Goal: Task Accomplishment & Management: Use online tool/utility

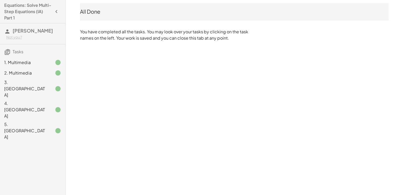
click at [55, 12] on icon "button" at bounding box center [56, 11] width 6 height 6
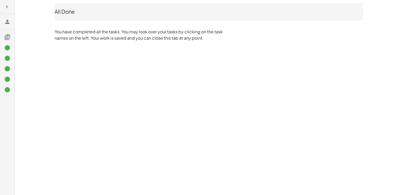
click at [53, 30] on div "All Done You have completed all the tasks. You may look over your tasks by clic…" at bounding box center [208, 22] width 315 height 44
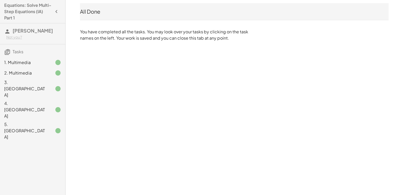
click at [59, 10] on icon "button" at bounding box center [56, 11] width 6 height 6
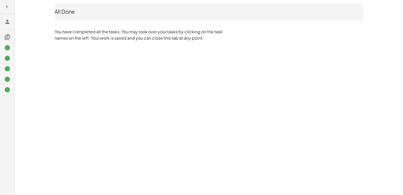
click at [3, 4] on button "button" at bounding box center [6, 6] width 9 height 9
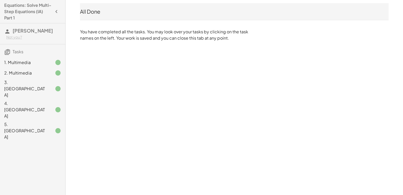
click at [31, 5] on h4 "Equations: Solve Multi-Step Equations (IA) Part 1" at bounding box center [28, 11] width 48 height 19
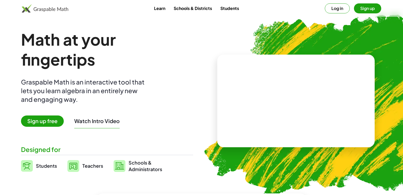
click at [334, 5] on button "Log in" at bounding box center [337, 8] width 25 height 10
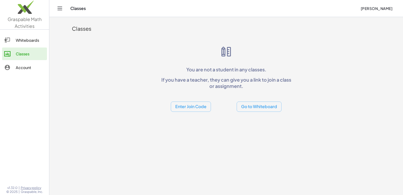
click at [36, 65] on div "Account" at bounding box center [30, 67] width 29 height 6
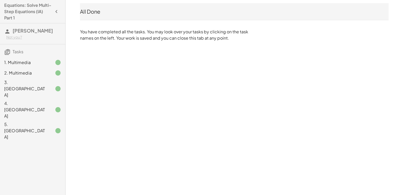
click at [39, 66] on div "1. Multimedia" at bounding box center [32, 62] width 65 height 10
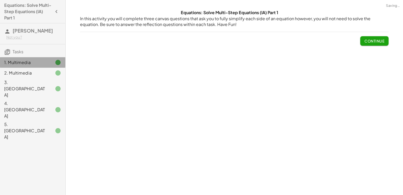
click at [34, 72] on div "2. Multimedia" at bounding box center [25, 73] width 42 height 6
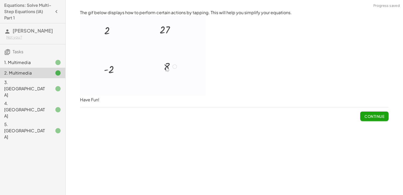
click at [41, 83] on div "3. Canvas" at bounding box center [25, 88] width 42 height 19
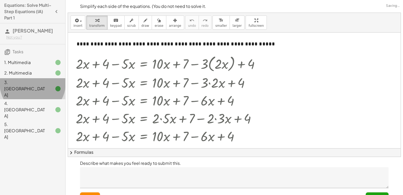
click at [25, 60] on div "1. Multimedia" at bounding box center [25, 62] width 42 height 6
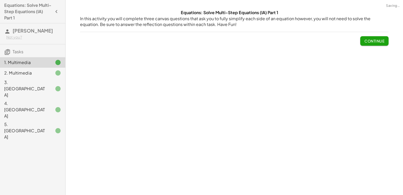
click at [26, 51] on h3 "Tasks" at bounding box center [32, 49] width 65 height 11
click at [16, 52] on span "Tasks" at bounding box center [18, 52] width 11 height 6
click at [55, 12] on icon "button" at bounding box center [56, 11] width 6 height 6
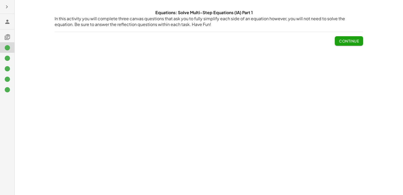
click at [9, 21] on icon at bounding box center [7, 22] width 6 height 6
click at [8, 6] on icon "button" at bounding box center [7, 7] width 6 height 6
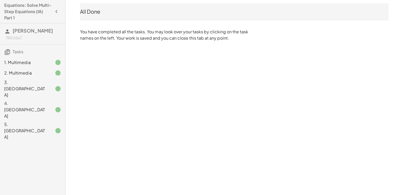
click at [50, 86] on div at bounding box center [53, 89] width 15 height 6
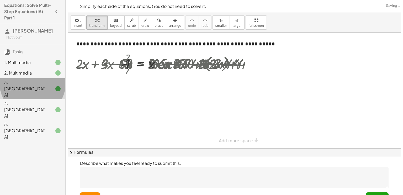
click at [123, 63] on div at bounding box center [164, 63] width 183 height 17
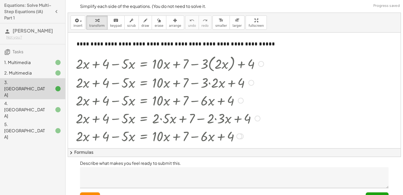
scroll to position [98, 0]
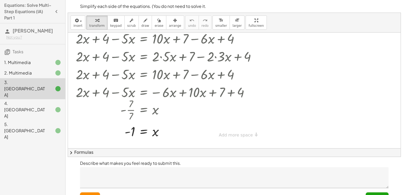
click at [41, 100] on div "4. Canvas" at bounding box center [25, 109] width 42 height 19
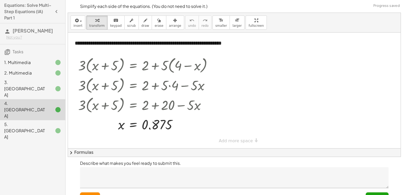
click at [43, 121] on div "5. Canvas" at bounding box center [25, 130] width 42 height 19
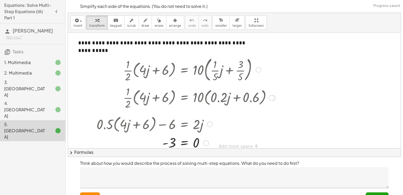
click at [185, 142] on div at bounding box center [186, 142] width 184 height 17
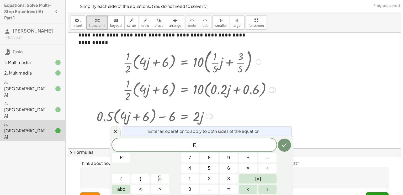
scroll to position [12, 0]
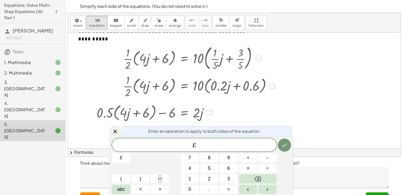
click at [274, 82] on div at bounding box center [186, 86] width 184 height 26
click at [120, 132] on div at bounding box center [115, 131] width 11 height 10
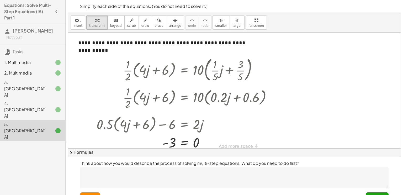
scroll to position [0, 0]
click at [10, 62] on div "1. Multimedia" at bounding box center [25, 62] width 42 height 6
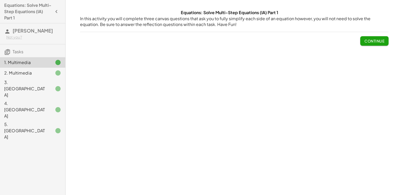
click at [35, 72] on div "2. Multimedia" at bounding box center [25, 73] width 42 height 6
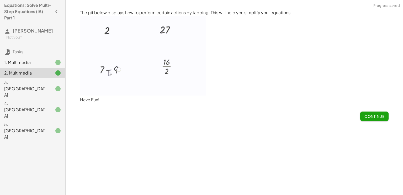
click at [108, 35] on img at bounding box center [143, 56] width 126 height 80
click at [20, 63] on div "1. Multimedia" at bounding box center [25, 62] width 42 height 6
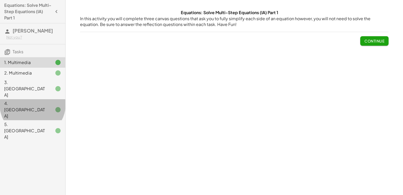
click at [35, 100] on div "4. Canvas" at bounding box center [25, 109] width 42 height 19
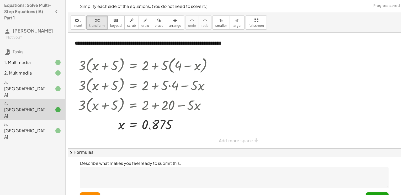
click at [40, 121] on div "5. Canvas" at bounding box center [25, 130] width 42 height 19
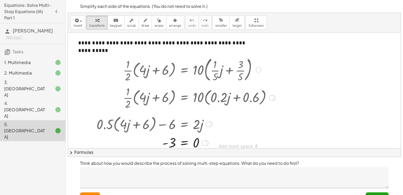
click at [186, 75] on div at bounding box center [186, 69] width 184 height 28
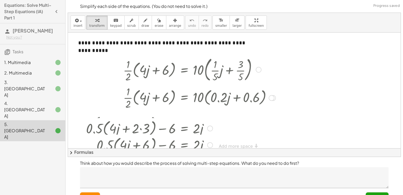
drag, startPoint x: 208, startPoint y: 125, endPoint x: 206, endPoint y: 148, distance: 23.7
click at [206, 148] on div "insert select one: Math Expression Function Text Youtube Video Graphing Geometr…" at bounding box center [234, 85] width 333 height 144
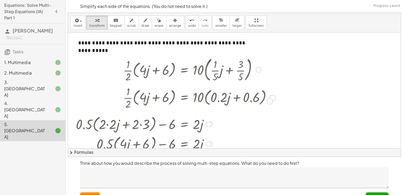
drag, startPoint x: 271, startPoint y: 98, endPoint x: 271, endPoint y: 101, distance: 2.7
click at [185, 98] on div "· · 1 · 2 · ( + · 4 · j + 6 ) = · 10 · ( + · 0.2 · j + 0.6 )" at bounding box center [185, 98] width 0 height 0
drag, startPoint x: 272, startPoint y: 98, endPoint x: 270, endPoint y: 103, distance: 5.7
click at [185, 98] on div "· · 1 · 2 · ( + · 4 · j + 6 ) = · 10 · ( + · 0.2 · j + 0.6 )" at bounding box center [185, 98] width 0 height 0
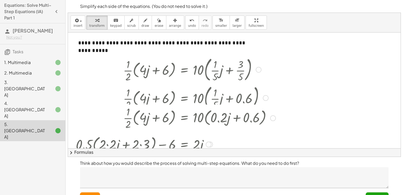
drag, startPoint x: 275, startPoint y: 98, endPoint x: 275, endPoint y: 121, distance: 22.6
click at [185, 118] on div "· · 1 · 2 · ( + · 4 · j + 6 ) = · 10 · ( + · 0.2 · j + 0.6 )" at bounding box center [185, 118] width 0 height 0
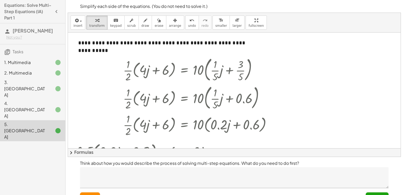
click at [388, 34] on div at bounding box center [234, 117] width 333 height 168
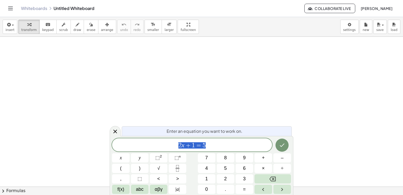
click at [218, 144] on span "2 x + 1 = 5" at bounding box center [192, 145] width 160 height 7
click at [180, 167] on icon "Fraction" at bounding box center [177, 168] width 7 height 7
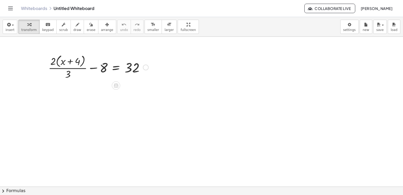
click at [114, 69] on div at bounding box center [99, 67] width 106 height 28
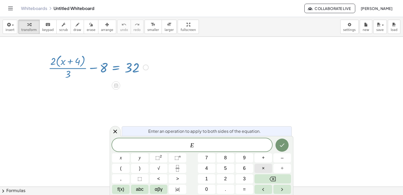
click at [260, 169] on button "×" at bounding box center [264, 168] width 18 height 9
click at [251, 180] on button "3" at bounding box center [245, 178] width 18 height 9
click at [282, 146] on icon "Done" at bounding box center [282, 145] width 5 height 3
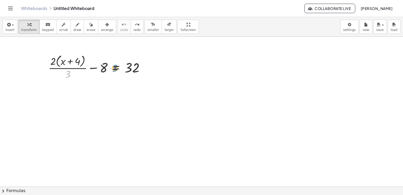
drag, startPoint x: 69, startPoint y: 72, endPoint x: 116, endPoint y: 66, distance: 47.4
click at [116, 66] on div at bounding box center [99, 67] width 106 height 28
drag, startPoint x: 70, startPoint y: 73, endPoint x: 50, endPoint y: 66, distance: 21.1
click at [50, 66] on div at bounding box center [99, 67] width 106 height 28
drag, startPoint x: 67, startPoint y: 73, endPoint x: 104, endPoint y: 66, distance: 37.8
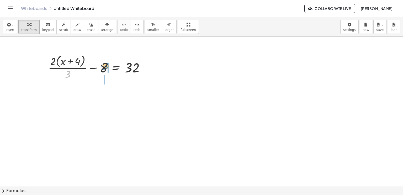
click at [104, 66] on div at bounding box center [99, 67] width 106 height 28
click at [116, 70] on div at bounding box center [99, 67] width 106 height 28
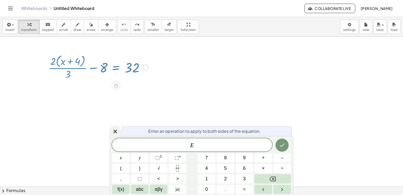
click at [184, 141] on div "E ​" at bounding box center [192, 144] width 160 height 13
click at [264, 169] on span "×" at bounding box center [263, 168] width 3 height 7
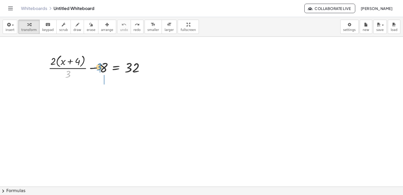
drag, startPoint x: 66, startPoint y: 73, endPoint x: 98, endPoint y: 66, distance: 32.1
click at [98, 66] on div at bounding box center [99, 67] width 106 height 28
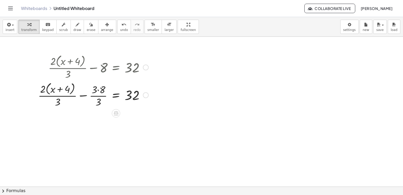
click at [99, 89] on div at bounding box center [93, 95] width 116 height 28
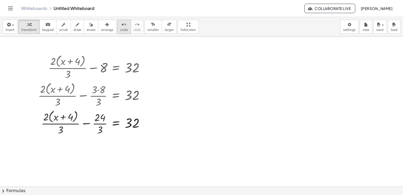
click at [117, 27] on button "undo undo" at bounding box center [124, 27] width 14 height 14
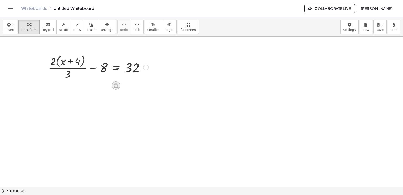
click at [116, 87] on icon at bounding box center [116, 85] width 5 height 4
click at [116, 85] on span "×" at bounding box center [115, 86] width 3 height 8
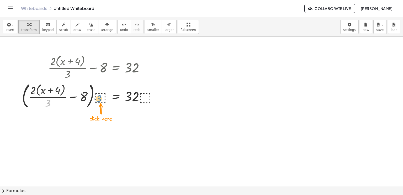
drag, startPoint x: 48, startPoint y: 102, endPoint x: 99, endPoint y: 97, distance: 51.2
click at [99, 97] on div at bounding box center [91, 96] width 145 height 30
click at [102, 98] on div at bounding box center [91, 96] width 145 height 30
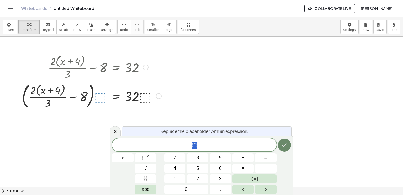
click at [282, 143] on icon "Done" at bounding box center [284, 145] width 6 height 6
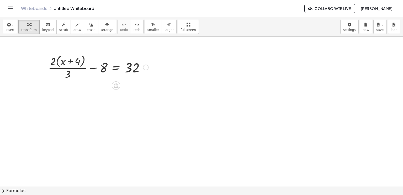
click at [70, 76] on div at bounding box center [99, 67] width 106 height 28
click at [118, 69] on div at bounding box center [99, 67] width 106 height 28
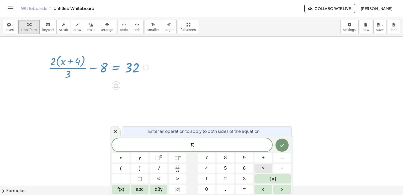
click at [271, 166] on button "×" at bounding box center [264, 168] width 18 height 9
click at [249, 178] on button "3" at bounding box center [245, 178] width 18 height 9
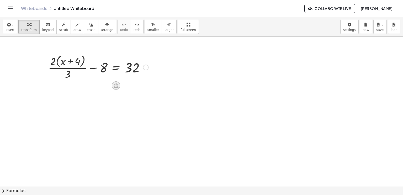
click at [116, 86] on icon at bounding box center [116, 85] width 5 height 4
click at [116, 86] on span "×" at bounding box center [115, 86] width 3 height 8
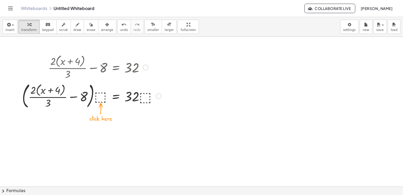
click at [105, 92] on div at bounding box center [91, 96] width 145 height 30
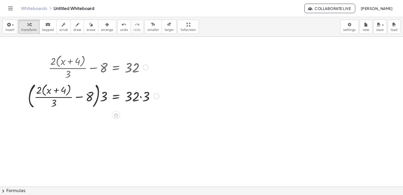
click at [139, 98] on div at bounding box center [93, 96] width 136 height 30
click at [140, 98] on div at bounding box center [93, 96] width 136 height 30
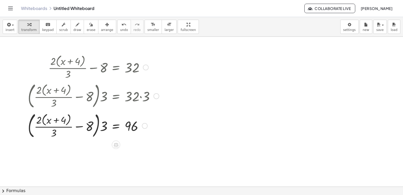
click at [99, 125] on div at bounding box center [93, 126] width 136 height 30
click at [98, 125] on div at bounding box center [93, 126] width 136 height 30
click at [114, 125] on div at bounding box center [93, 126] width 136 height 30
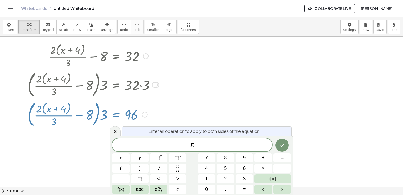
scroll to position [12, 0]
click at [264, 105] on div at bounding box center [201, 191] width 403 height 334
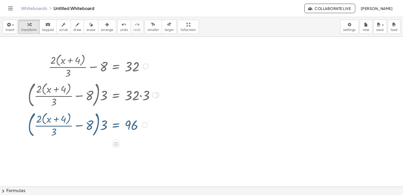
scroll to position [0, 0]
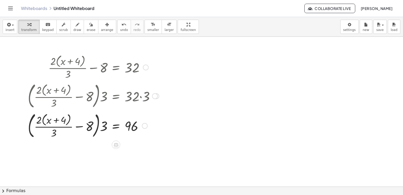
click at [98, 124] on div at bounding box center [93, 126] width 136 height 30
click at [98, 127] on div at bounding box center [93, 126] width 136 height 30
click at [100, 127] on div at bounding box center [93, 126] width 136 height 30
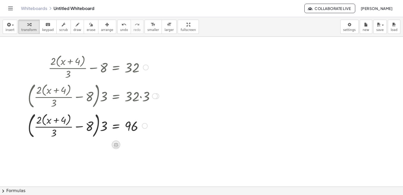
click at [114, 145] on icon at bounding box center [116, 145] width 5 height 4
click at [61, 127] on div at bounding box center [93, 126] width 136 height 30
drag, startPoint x: 105, startPoint y: 126, endPoint x: 82, endPoint y: 129, distance: 22.5
click at [82, 129] on div at bounding box center [93, 126] width 136 height 30
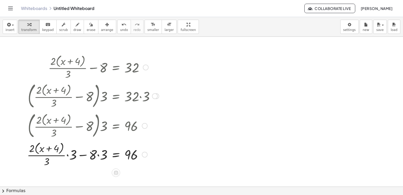
click at [67, 154] on div at bounding box center [92, 154] width 137 height 28
click at [100, 154] on div at bounding box center [93, 154] width 136 height 28
click at [88, 155] on div at bounding box center [93, 154] width 136 height 28
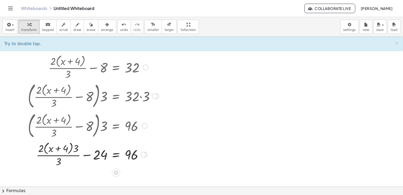
click at [87, 156] on div at bounding box center [93, 154] width 136 height 28
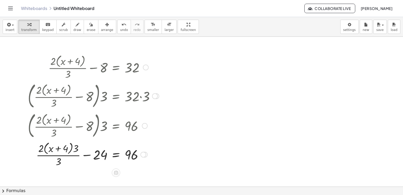
click at [87, 156] on div at bounding box center [93, 154] width 136 height 28
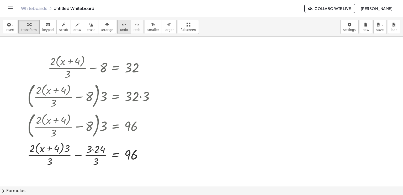
click at [120, 31] on span "undo" at bounding box center [124, 30] width 8 height 4
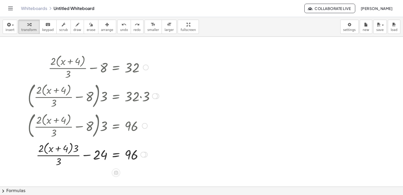
click at [71, 148] on div at bounding box center [93, 154] width 136 height 28
click at [73, 149] on div at bounding box center [93, 154] width 136 height 28
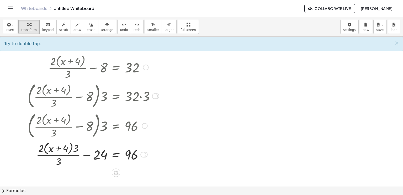
click at [73, 148] on div at bounding box center [93, 154] width 136 height 28
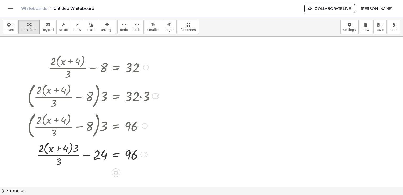
click at [73, 148] on div at bounding box center [93, 154] width 136 height 28
click at [67, 149] on div at bounding box center [93, 154] width 136 height 28
drag, startPoint x: 38, startPoint y: 148, endPoint x: 59, endPoint y: 144, distance: 21.0
click at [59, 144] on div at bounding box center [93, 154] width 136 height 28
click at [46, 150] on div at bounding box center [93, 154] width 136 height 26
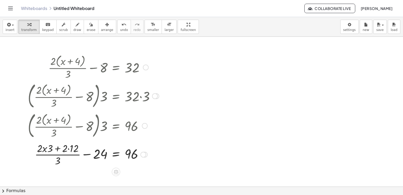
click at [46, 150] on div at bounding box center [93, 154] width 136 height 26
click at [44, 149] on div at bounding box center [93, 154] width 136 height 26
click at [45, 149] on div at bounding box center [93, 154] width 136 height 26
click at [68, 148] on div at bounding box center [93, 154] width 136 height 26
click at [61, 148] on div at bounding box center [93, 154] width 136 height 26
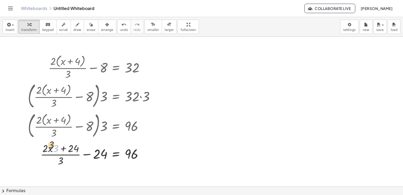
drag, startPoint x: 57, startPoint y: 149, endPoint x: 52, endPoint y: 144, distance: 6.1
click at [52, 144] on div at bounding box center [93, 154] width 136 height 26
click at [117, 26] on button "undo undo" at bounding box center [124, 27] width 14 height 14
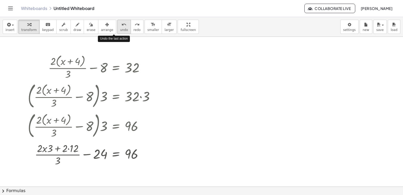
click at [117, 26] on button "undo undo" at bounding box center [124, 27] width 14 height 14
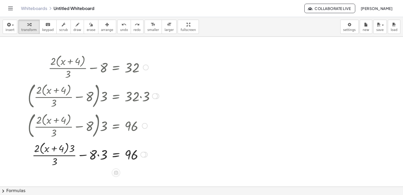
click at [100, 156] on div at bounding box center [93, 154] width 136 height 28
click at [88, 155] on div at bounding box center [93, 154] width 136 height 28
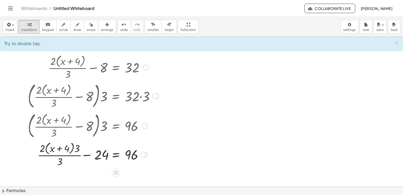
click at [88, 155] on div at bounding box center [93, 154] width 136 height 28
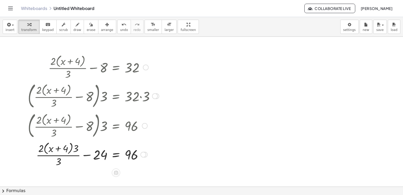
click at [88, 155] on div at bounding box center [93, 154] width 136 height 28
click at [93, 150] on div at bounding box center [93, 154] width 137 height 28
click at [87, 154] on div at bounding box center [93, 154] width 136 height 28
click at [91, 147] on div at bounding box center [93, 154] width 136 height 28
click at [90, 149] on div at bounding box center [93, 154] width 136 height 28
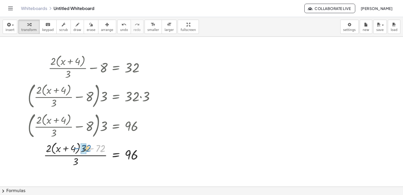
drag, startPoint x: 102, startPoint y: 149, endPoint x: 88, endPoint y: 149, distance: 14.2
click at [88, 149] on div at bounding box center [93, 154] width 136 height 28
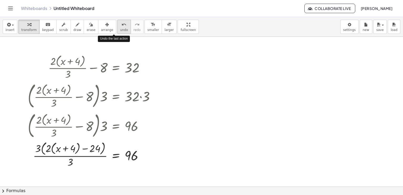
click at [122, 27] on icon "undo" at bounding box center [124, 25] width 5 height 6
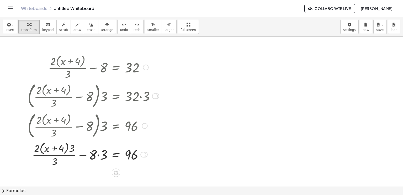
click at [98, 155] on div at bounding box center [93, 154] width 136 height 28
click at [122, 25] on icon "undo" at bounding box center [124, 25] width 5 height 6
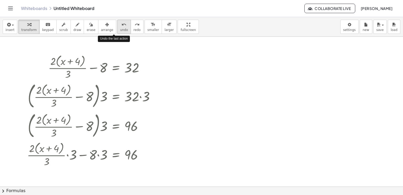
click at [122, 25] on icon "undo" at bounding box center [124, 25] width 5 height 6
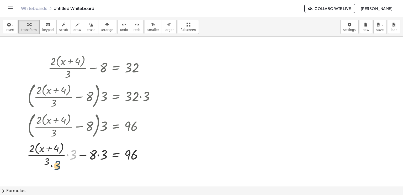
drag, startPoint x: 71, startPoint y: 153, endPoint x: 46, endPoint y: 169, distance: 30.1
click at [46, 167] on div "+ · 2 · ( + x + 4 ) · 3 − 8 = 32 · ( + · 2 · ( + x + 4 ) · 3 − 8 ) · ⬚ = · 32 ·…" at bounding box center [91, 111] width 144 height 118
drag, startPoint x: 32, startPoint y: 155, endPoint x: 59, endPoint y: 161, distance: 28.0
click at [98, 155] on div at bounding box center [93, 154] width 136 height 20
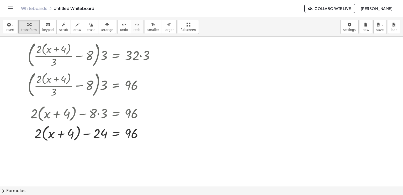
scroll to position [45, 0]
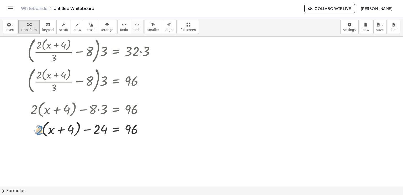
click at [39, 129] on div at bounding box center [93, 129] width 136 height 20
drag, startPoint x: 39, startPoint y: 129, endPoint x: 53, endPoint y: 132, distance: 14.0
click at [53, 132] on div at bounding box center [93, 129] width 136 height 20
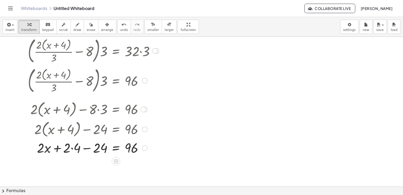
click at [71, 149] on div at bounding box center [93, 148] width 136 height 18
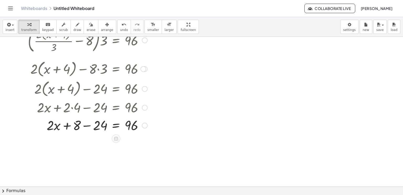
scroll to position [89, 0]
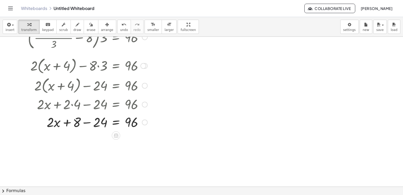
click at [85, 122] on div at bounding box center [93, 122] width 136 height 18
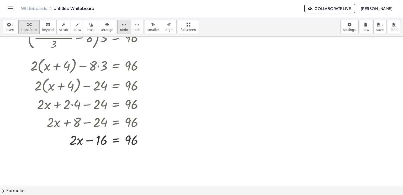
click at [122, 25] on icon "undo" at bounding box center [124, 25] width 5 height 6
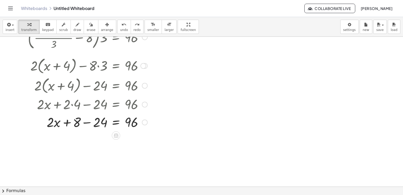
click at [67, 122] on div at bounding box center [81, 122] width 159 height 18
drag, startPoint x: 51, startPoint y: 122, endPoint x: 77, endPoint y: 121, distance: 26.0
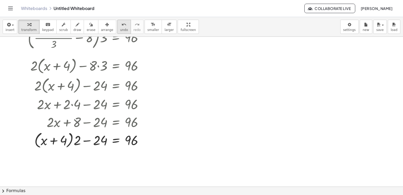
click at [120, 29] on span "undo" at bounding box center [124, 30] width 8 height 4
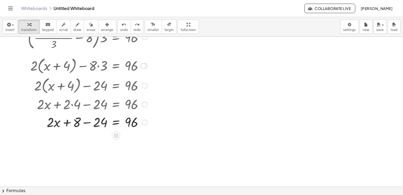
click at [87, 122] on div at bounding box center [98, 122] width 127 height 18
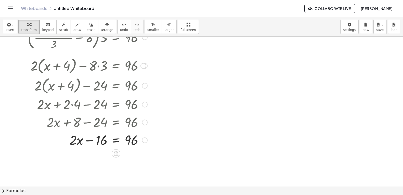
click at [87, 140] on div at bounding box center [93, 140] width 136 height 18
drag, startPoint x: 73, startPoint y: 139, endPoint x: 102, endPoint y: 137, distance: 28.9
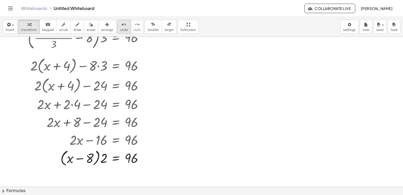
click at [120, 30] on span "undo" at bounding box center [124, 30] width 8 height 4
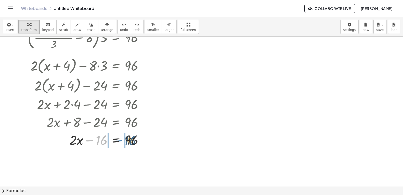
drag, startPoint x: 91, startPoint y: 139, endPoint x: 119, endPoint y: 138, distance: 28.9
click at [119, 138] on div at bounding box center [96, 140] width 130 height 18
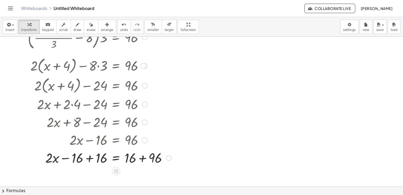
click at [142, 158] on div at bounding box center [99, 158] width 149 height 18
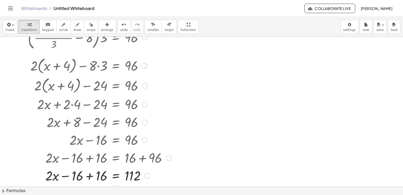
click at [90, 178] on div at bounding box center [99, 175] width 149 height 18
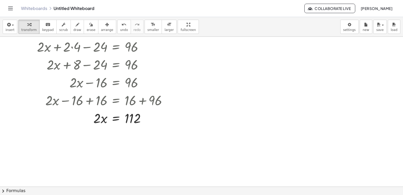
scroll to position [145, 0]
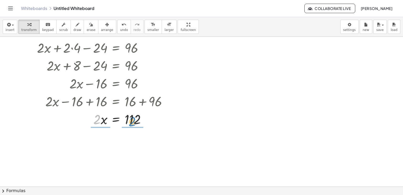
drag, startPoint x: 99, startPoint y: 119, endPoint x: 134, endPoint y: 122, distance: 34.7
click at [134, 122] on div at bounding box center [99, 119] width 149 height 18
click at [134, 142] on div at bounding box center [99, 141] width 149 height 26
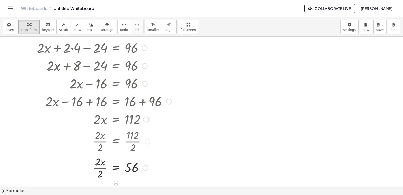
click at [101, 170] on div at bounding box center [99, 167] width 149 height 26
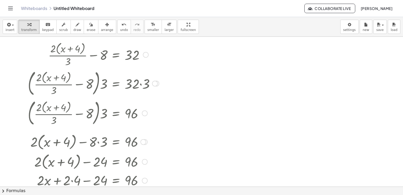
scroll to position [14, 0]
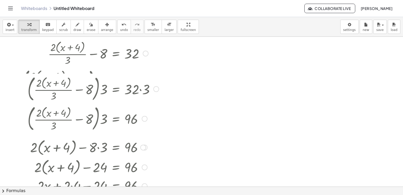
drag, startPoint x: 159, startPoint y: 83, endPoint x: 159, endPoint y: 88, distance: 5.8
click at [116, 89] on div "· ( + · 2 · ( + x + 4 ) · 3 − 8 ) · 3 = · 32 · 3" at bounding box center [116, 89] width 0 height 0
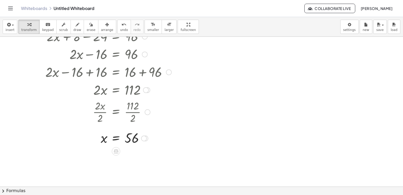
scroll to position [171, 0]
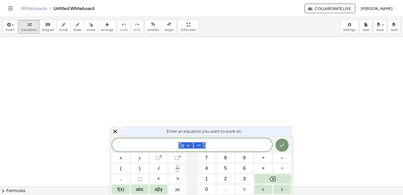
click at [246, 144] on span "2 x + 1 = 5" at bounding box center [192, 145] width 160 height 7
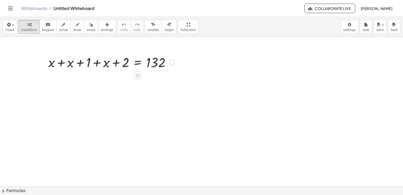
click at [60, 61] on div at bounding box center [112, 62] width 132 height 18
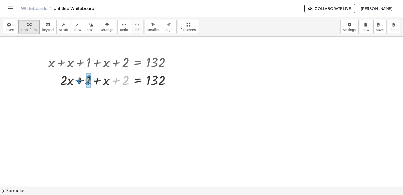
drag, startPoint x: 115, startPoint y: 81, endPoint x: 78, endPoint y: 81, distance: 36.8
click at [78, 81] on div at bounding box center [112, 80] width 132 height 18
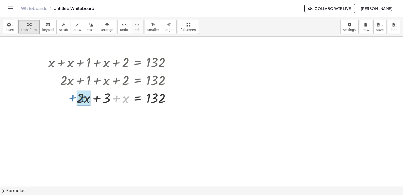
drag, startPoint x: 115, startPoint y: 98, endPoint x: 74, endPoint y: 98, distance: 41.0
click at [74, 98] on div at bounding box center [112, 98] width 132 height 18
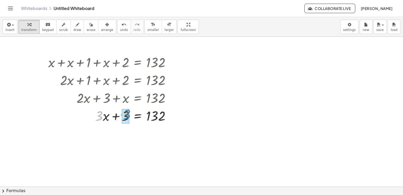
drag, startPoint x: 99, startPoint y: 115, endPoint x: 127, endPoint y: 114, distance: 27.6
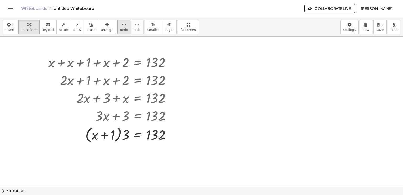
click at [120, 29] on span "undo" at bounding box center [124, 30] width 8 height 4
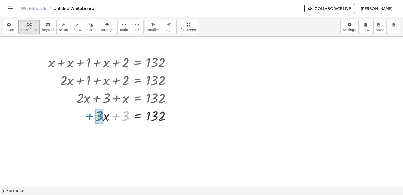
drag, startPoint x: 116, startPoint y: 114, endPoint x: 90, endPoint y: 114, distance: 26.2
click at [90, 114] on div at bounding box center [117, 116] width 122 height 18
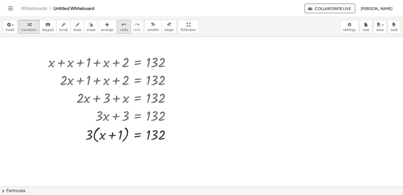
click at [120, 30] on span "undo" at bounding box center [124, 30] width 8 height 4
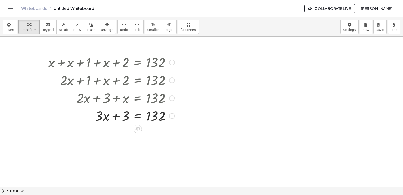
click at [116, 114] on div at bounding box center [117, 116] width 122 height 18
click at [126, 116] on div at bounding box center [117, 116] width 122 height 18
click at [99, 115] on div at bounding box center [117, 116] width 122 height 18
click at [105, 117] on div at bounding box center [117, 116] width 122 height 18
click at [113, 117] on div at bounding box center [117, 116] width 122 height 18
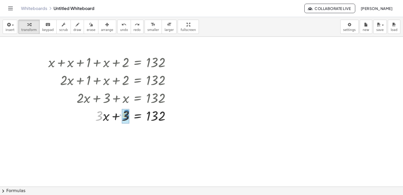
drag, startPoint x: 99, startPoint y: 113, endPoint x: 124, endPoint y: 113, distance: 25.5
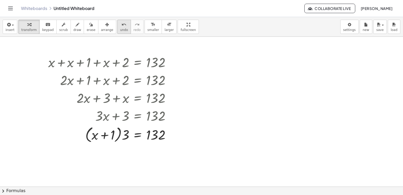
click at [120, 30] on span "undo" at bounding box center [124, 30] width 8 height 4
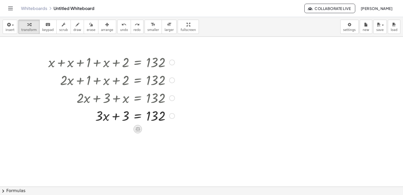
click at [140, 129] on icon at bounding box center [138, 129] width 6 height 6
click at [140, 117] on div at bounding box center [117, 116] width 122 height 18
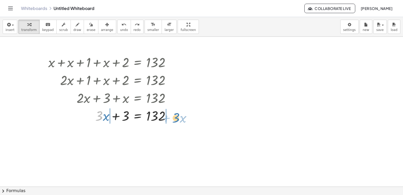
drag, startPoint x: 98, startPoint y: 117, endPoint x: 175, endPoint y: 118, distance: 76.9
click at [175, 118] on div at bounding box center [117, 116] width 122 height 18
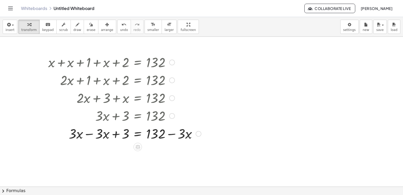
click at [92, 134] on div at bounding box center [125, 133] width 158 height 18
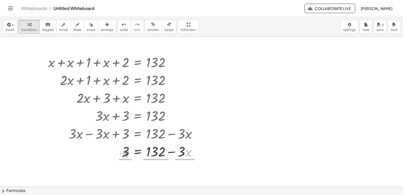
drag, startPoint x: 190, startPoint y: 152, endPoint x: 127, endPoint y: 154, distance: 63.5
click at [127, 154] on div at bounding box center [125, 151] width 158 height 18
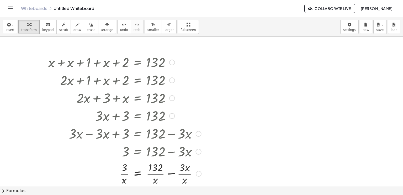
click at [124, 173] on div at bounding box center [125, 173] width 158 height 26
click at [157, 173] on div at bounding box center [125, 173] width 158 height 26
click at [183, 174] on div at bounding box center [125, 173] width 158 height 26
click at [120, 28] on span "undo" at bounding box center [124, 30] width 8 height 4
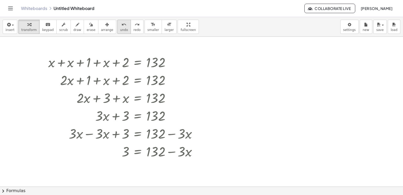
click at [120, 28] on span "undo" at bounding box center [124, 30] width 8 height 4
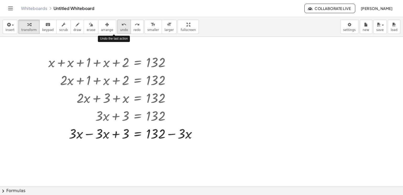
click at [120, 28] on span "undo" at bounding box center [124, 30] width 8 height 4
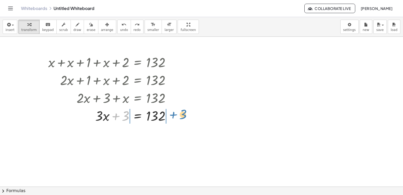
drag, startPoint x: 123, startPoint y: 114, endPoint x: 180, endPoint y: 113, distance: 57.0
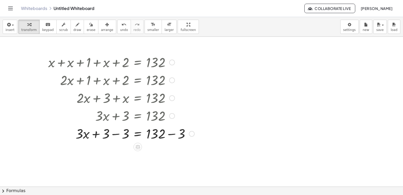
click at [117, 125] on div at bounding box center [121, 133] width 151 height 18
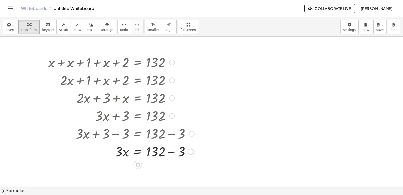
click at [171, 154] on div at bounding box center [121, 151] width 151 height 18
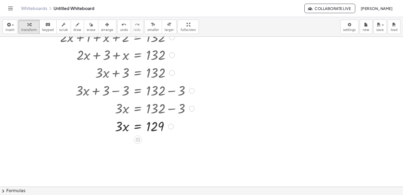
scroll to position [44, 0]
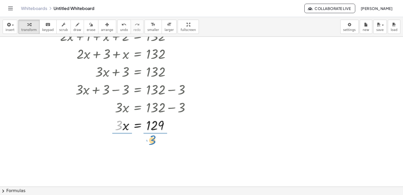
drag, startPoint x: 118, startPoint y: 123, endPoint x: 151, endPoint y: 137, distance: 36.4
click at [120, 148] on div at bounding box center [121, 147] width 151 height 26
click at [156, 148] on div at bounding box center [121, 147] width 151 height 26
click at [170, 194] on button "chevron_right Formulas" at bounding box center [201, 191] width 403 height 8
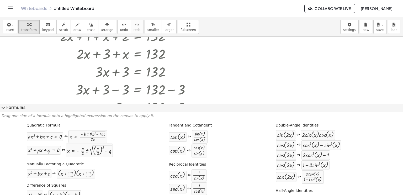
click at [170, 194] on div "sec ( , x ) ⇔ · 1 · cos ( , x )" at bounding box center [188, 188] width 39 height 13
